Goal: Task Accomplishment & Management: Check status

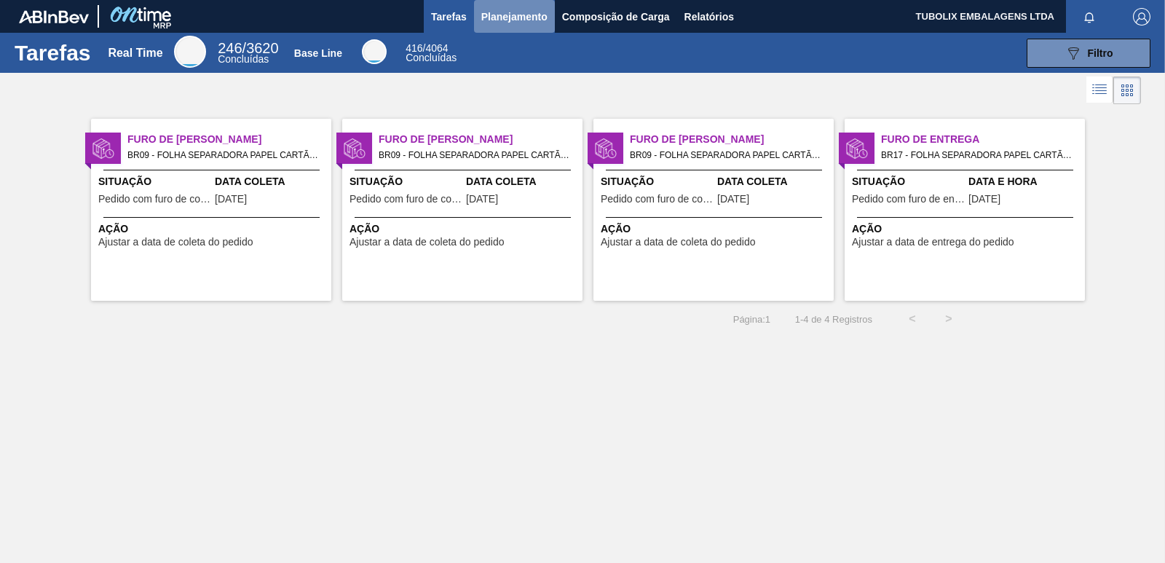
click at [525, 13] on span "Planejamento" at bounding box center [514, 16] width 66 height 17
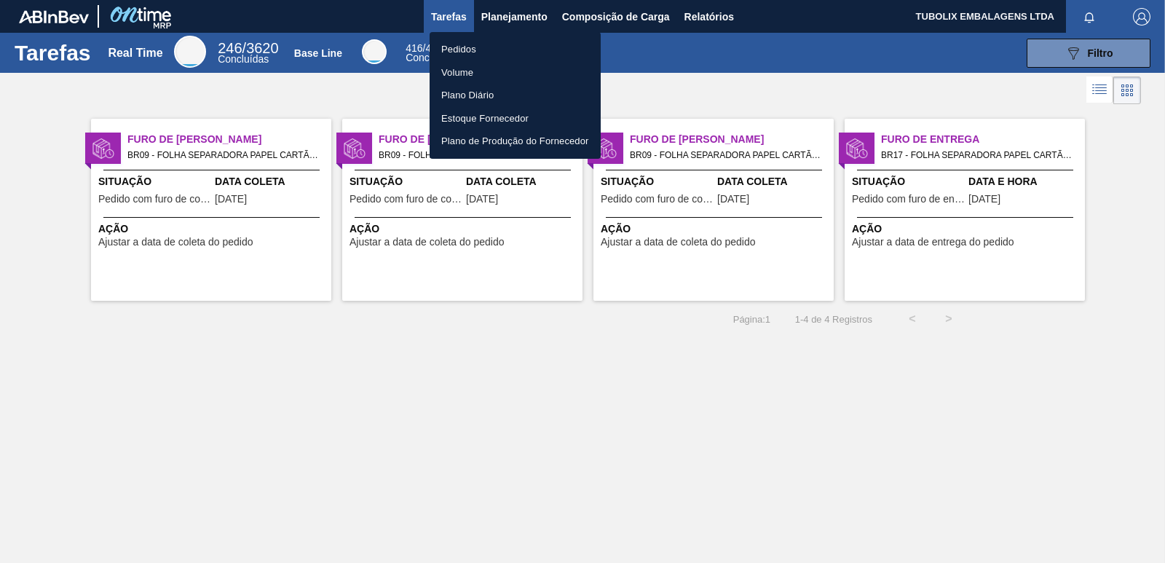
click at [458, 47] on li "Pedidos" at bounding box center [514, 49] width 171 height 23
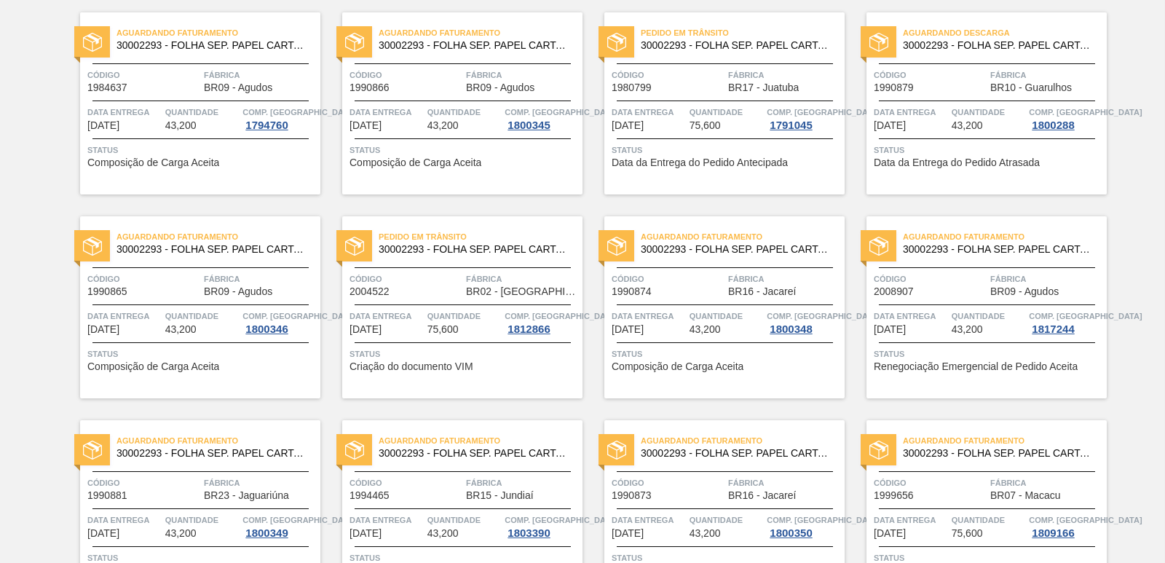
scroll to position [146, 0]
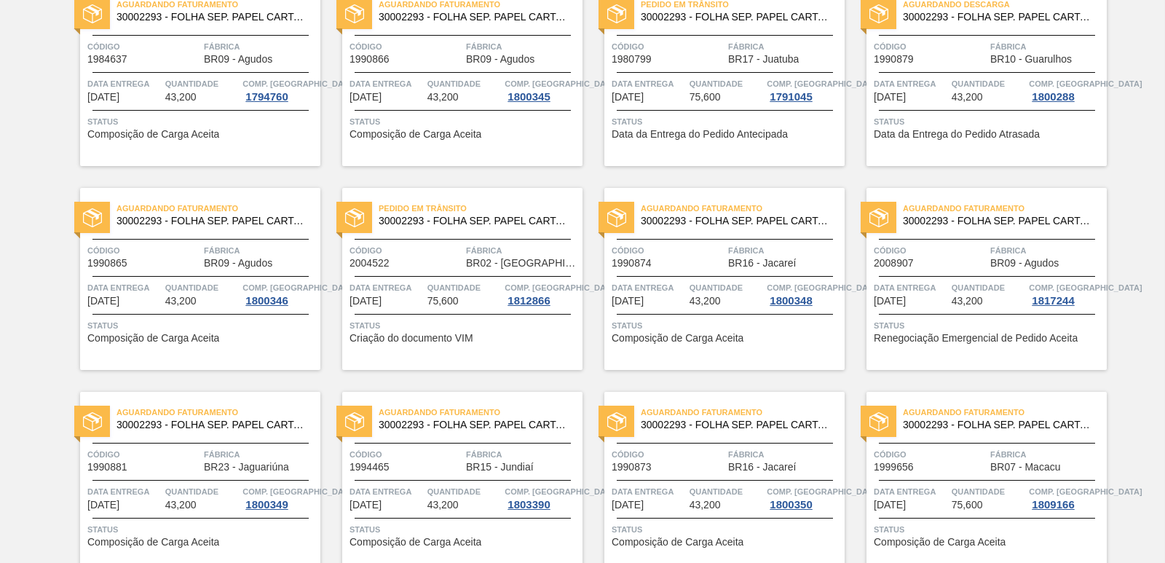
click at [690, 246] on span "Código" at bounding box center [667, 250] width 113 height 15
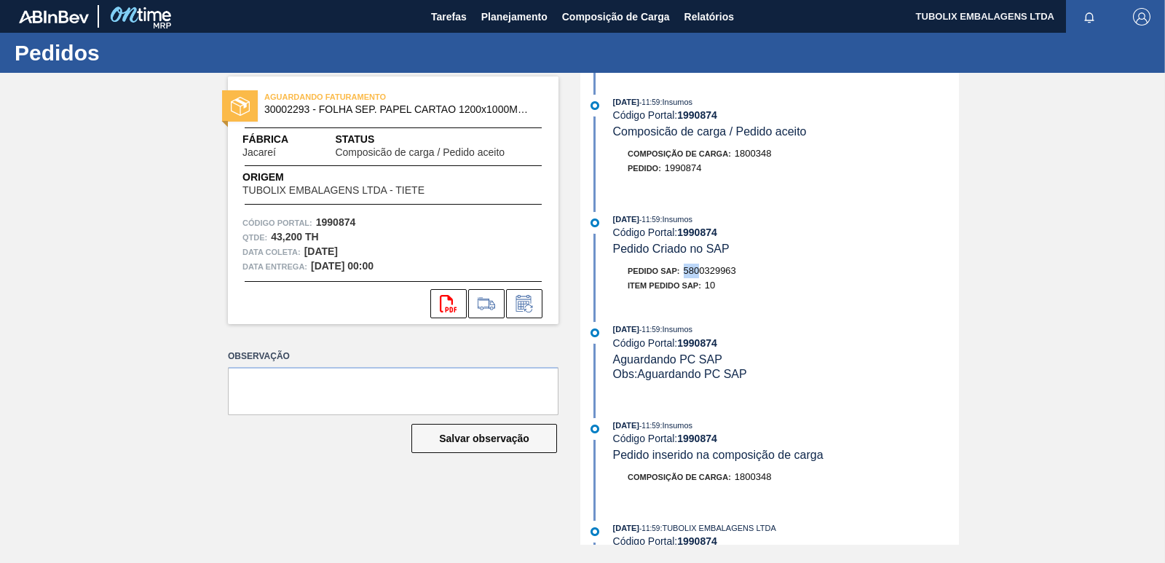
drag, startPoint x: 688, startPoint y: 268, endPoint x: 705, endPoint y: 266, distance: 16.9
click at [701, 267] on span "5800329963" at bounding box center [709, 270] width 52 height 11
drag, startPoint x: 737, startPoint y: 273, endPoint x: 686, endPoint y: 274, distance: 51.0
click at [686, 274] on div "Pedido SAP: 5800329963" at bounding box center [786, 270] width 346 height 15
copy span "5800329963"
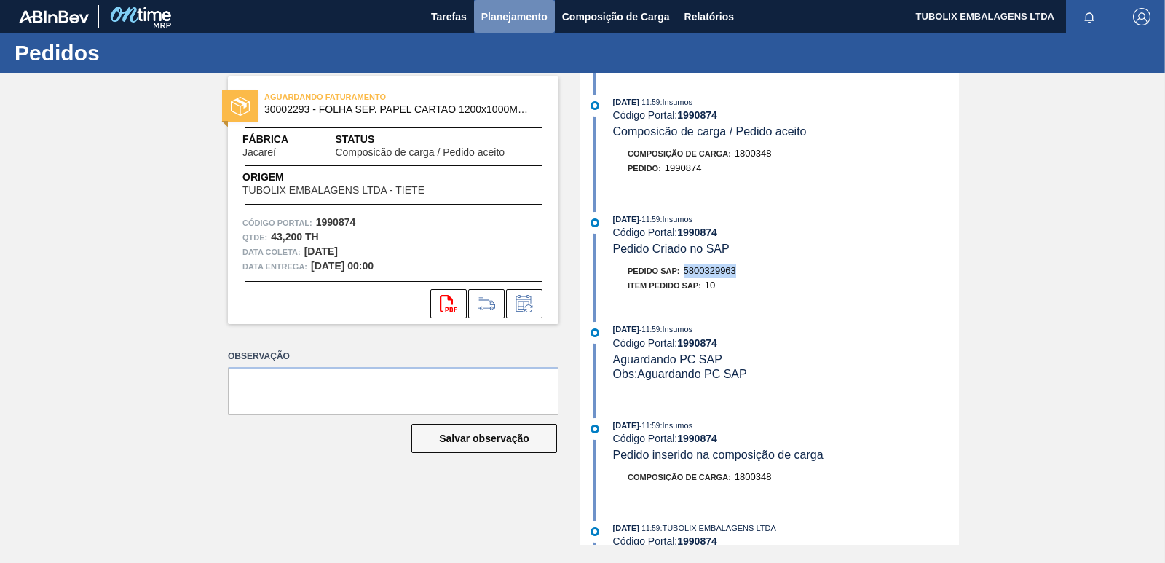
drag, startPoint x: 519, startPoint y: 11, endPoint x: 497, endPoint y: 45, distance: 40.6
click at [518, 11] on span "Planejamento" at bounding box center [514, 16] width 66 height 17
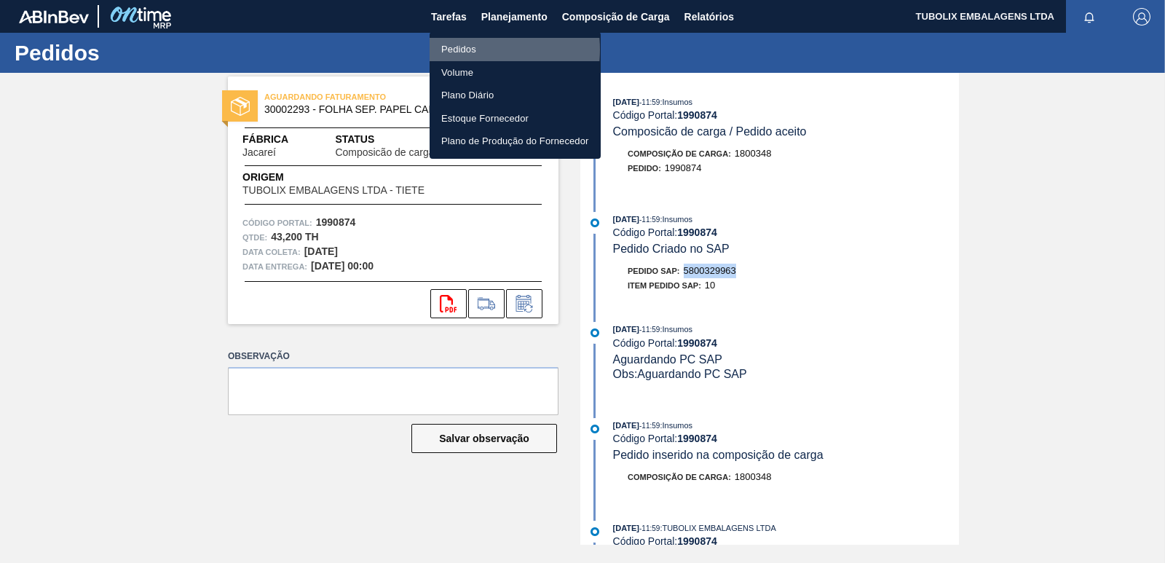
click at [468, 49] on li "Pedidos" at bounding box center [514, 49] width 171 height 23
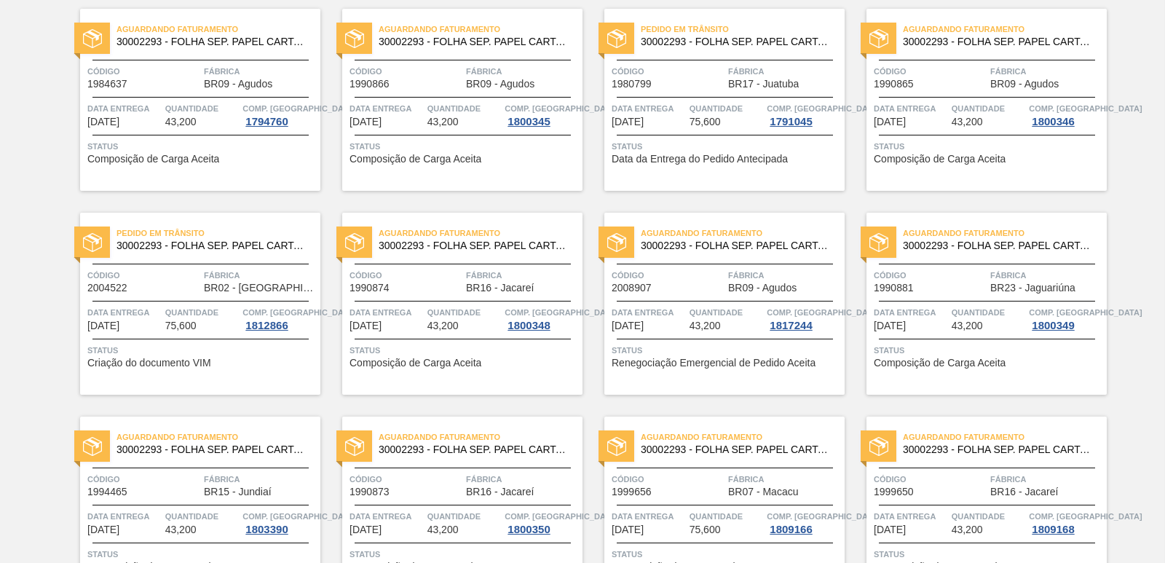
scroll to position [291, 0]
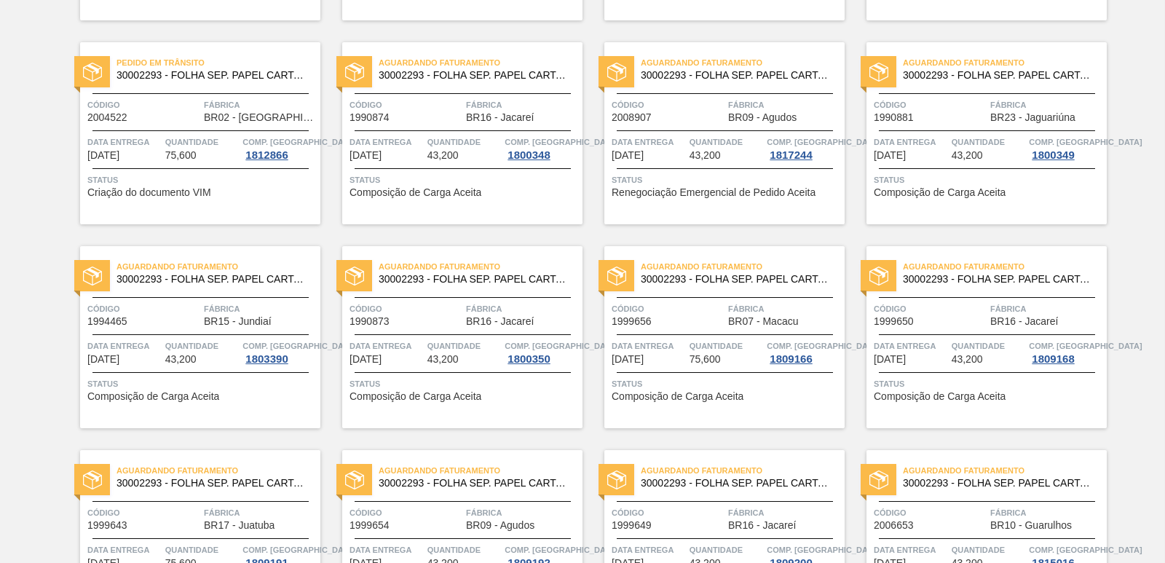
click at [973, 92] on div "Aguardando Faturamento 30002293 - FOLHA SEP. PAPEL CARTAO 1200x1000M 350g Códig…" at bounding box center [986, 133] width 240 height 182
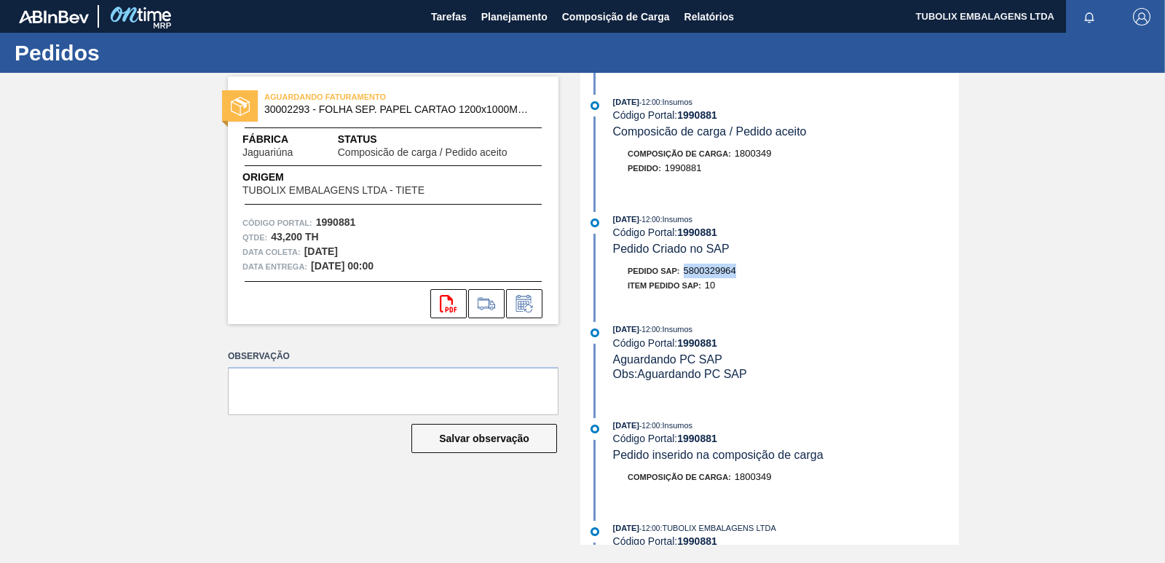
drag, startPoint x: 741, startPoint y: 271, endPoint x: 687, endPoint y: 269, distance: 53.9
click at [687, 269] on div "Pedido SAP: 5800329964" at bounding box center [786, 270] width 346 height 15
copy span "5800329964"
